Goal: Ask a question

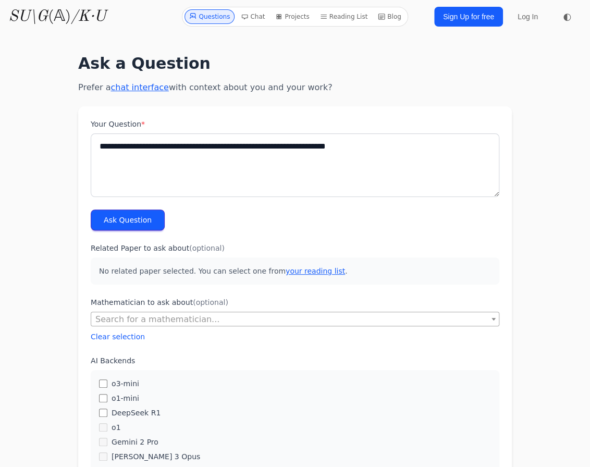
type textarea "**********"
click at [132, 216] on button "Ask Question" at bounding box center [128, 219] width 74 height 21
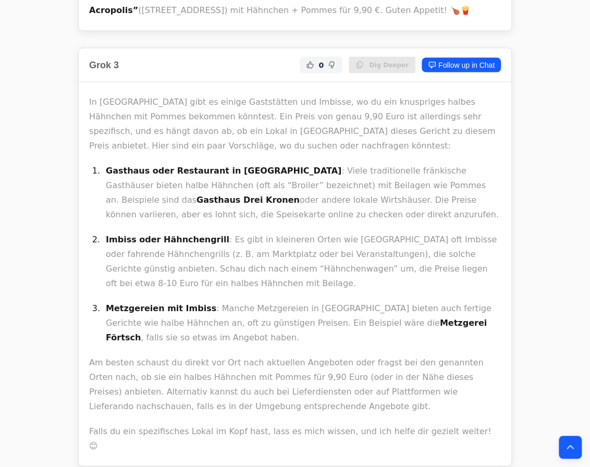
scroll to position [5746, 0]
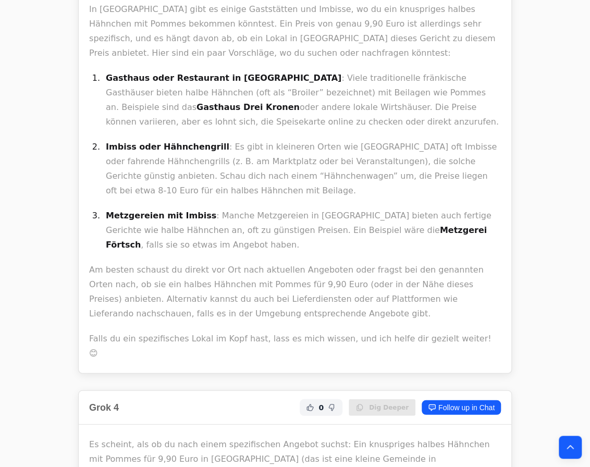
drag, startPoint x: 296, startPoint y: 214, endPoint x: 344, endPoint y: 169, distance: 66.0
copy li "Gasthof Zur Sonne"
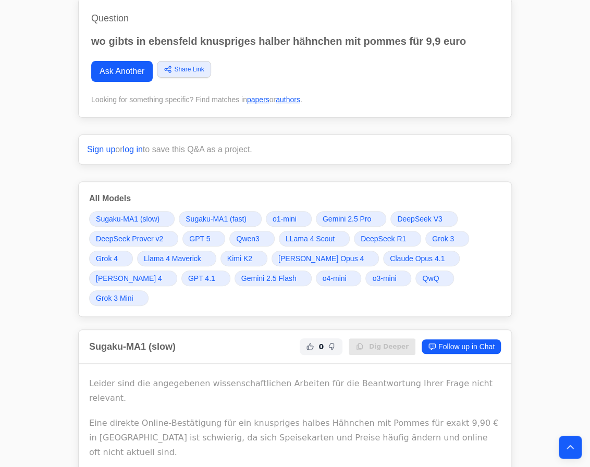
scroll to position [0, 0]
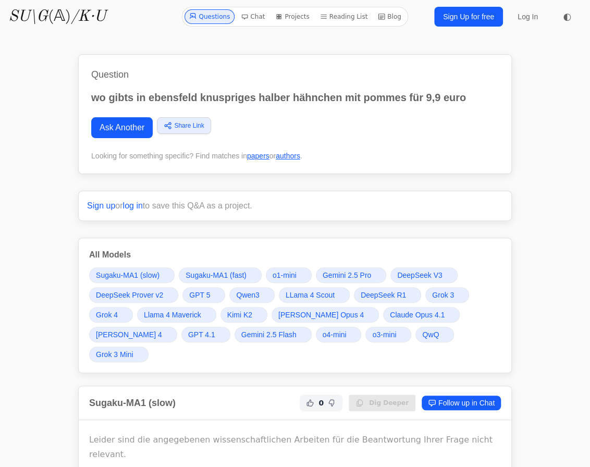
click at [373, 302] on div "Sugaku-MA1 (slow) Sugaku-MA1 (fast) o1-mini Gemini 2.5 Pro DeepSeek V3 DeepSeek…" at bounding box center [294, 314] width 411 height 95
click at [370, 295] on span "DeepSeek R1" at bounding box center [382, 295] width 45 height 10
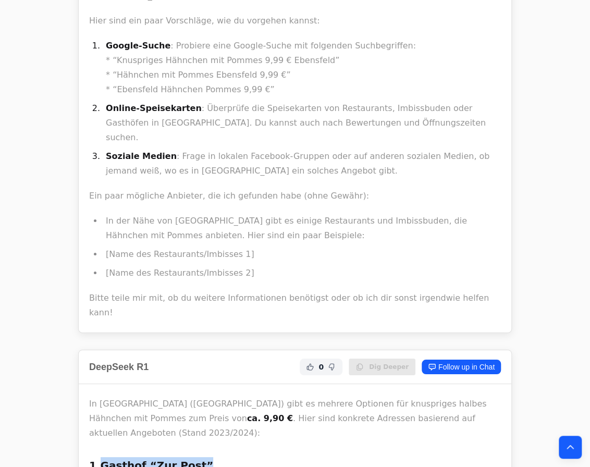
drag, startPoint x: 98, startPoint y: 110, endPoint x: 197, endPoint y: 109, distance: 98.4
click at [197, 457] on h3 "1. Gasthof “Zur Post”" at bounding box center [294, 465] width 411 height 17
copy strong "Gasthof “Zur Post”"
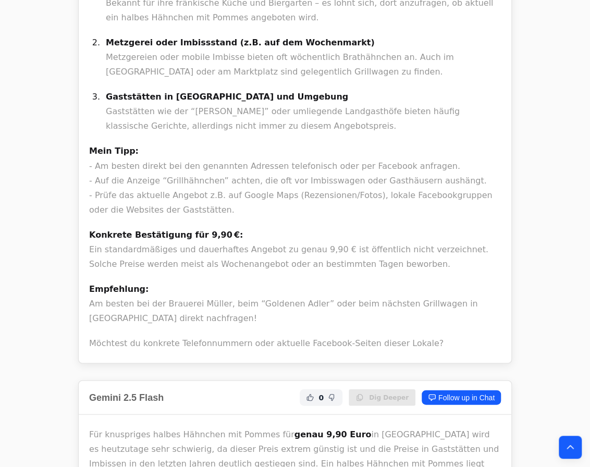
scroll to position [8373, 0]
